Goal: Information Seeking & Learning: Learn about a topic

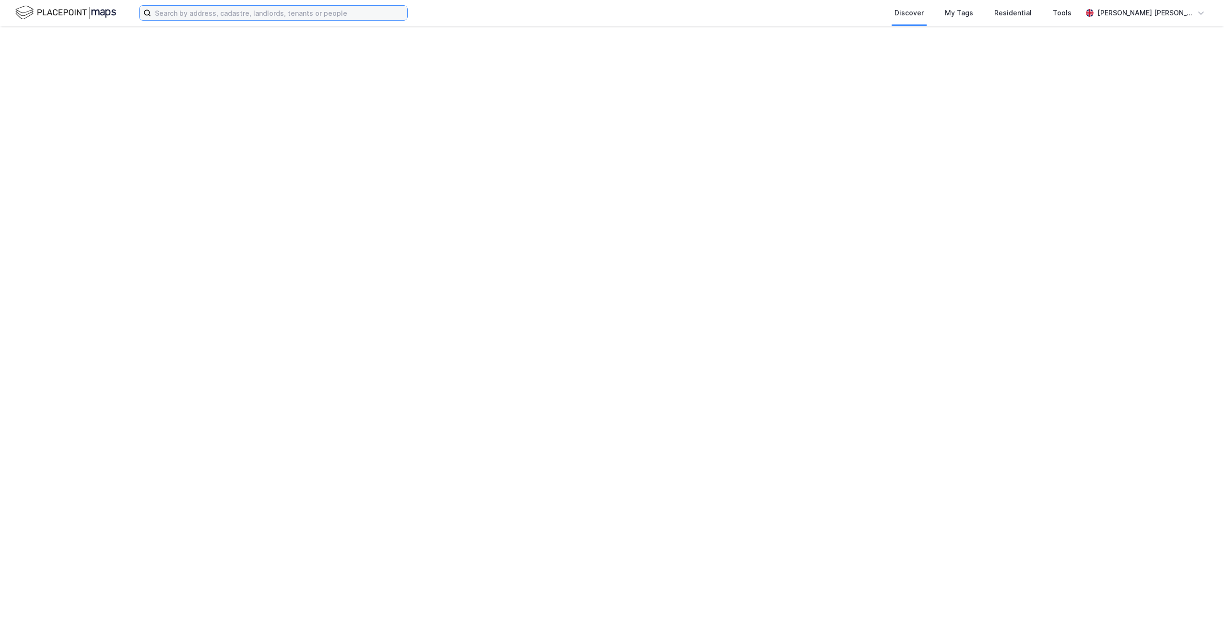
click at [254, 14] on input at bounding box center [279, 13] width 256 height 14
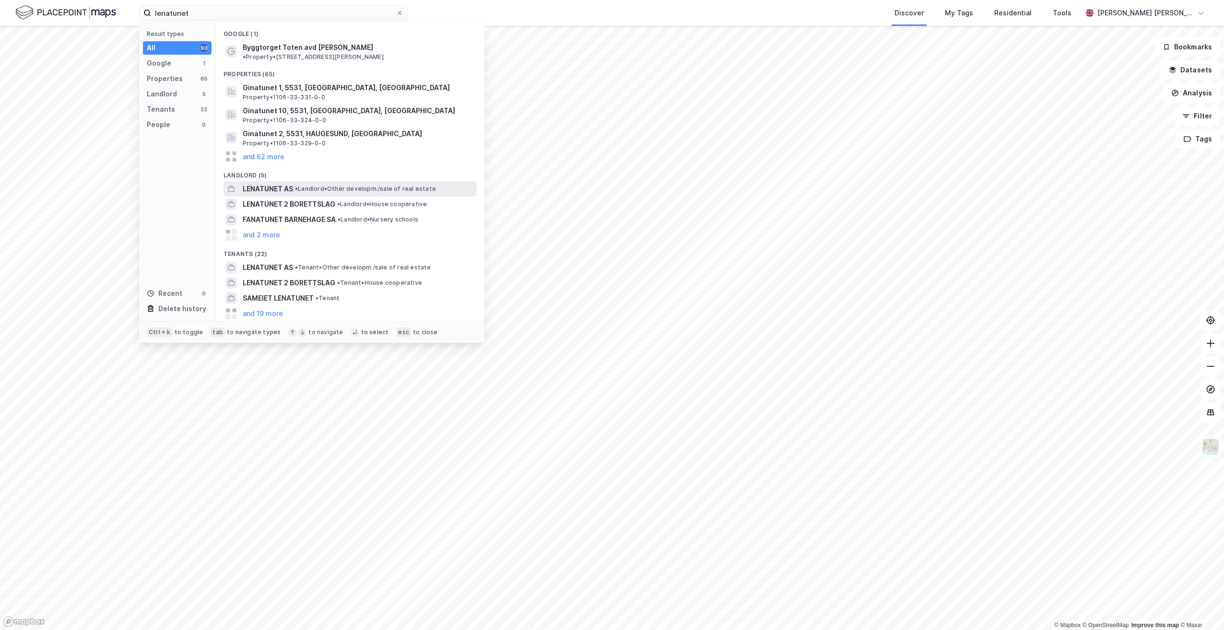
click at [349, 185] on span "• Landlord • Other developm./sale of real estate" at bounding box center [365, 189] width 141 height 8
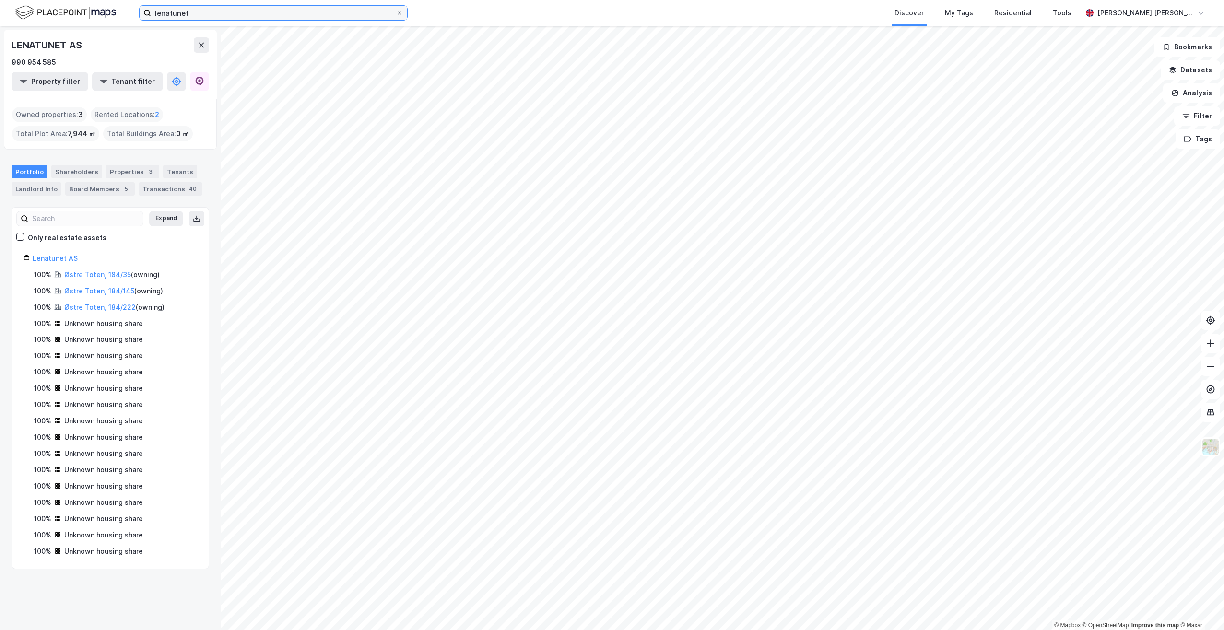
click at [211, 6] on input "lenatunet" at bounding box center [273, 13] width 245 height 14
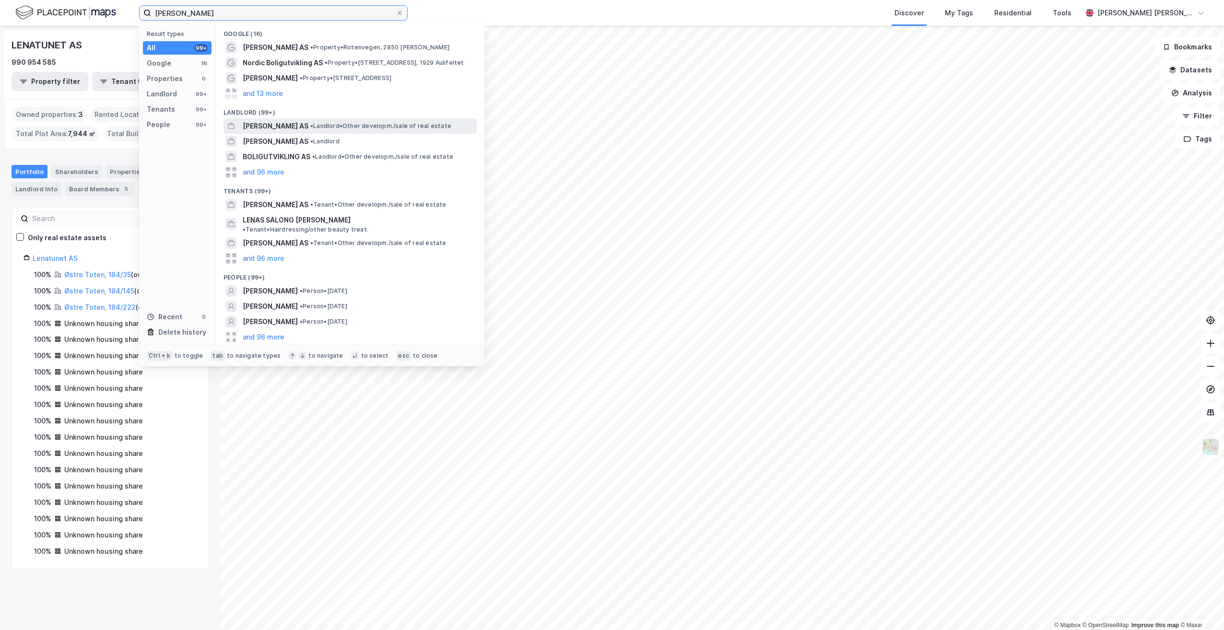
type input "[PERSON_NAME]"
click at [305, 126] on span "[PERSON_NAME] AS" at bounding box center [276, 126] width 66 height 12
